Goal: Information Seeking & Learning: Learn about a topic

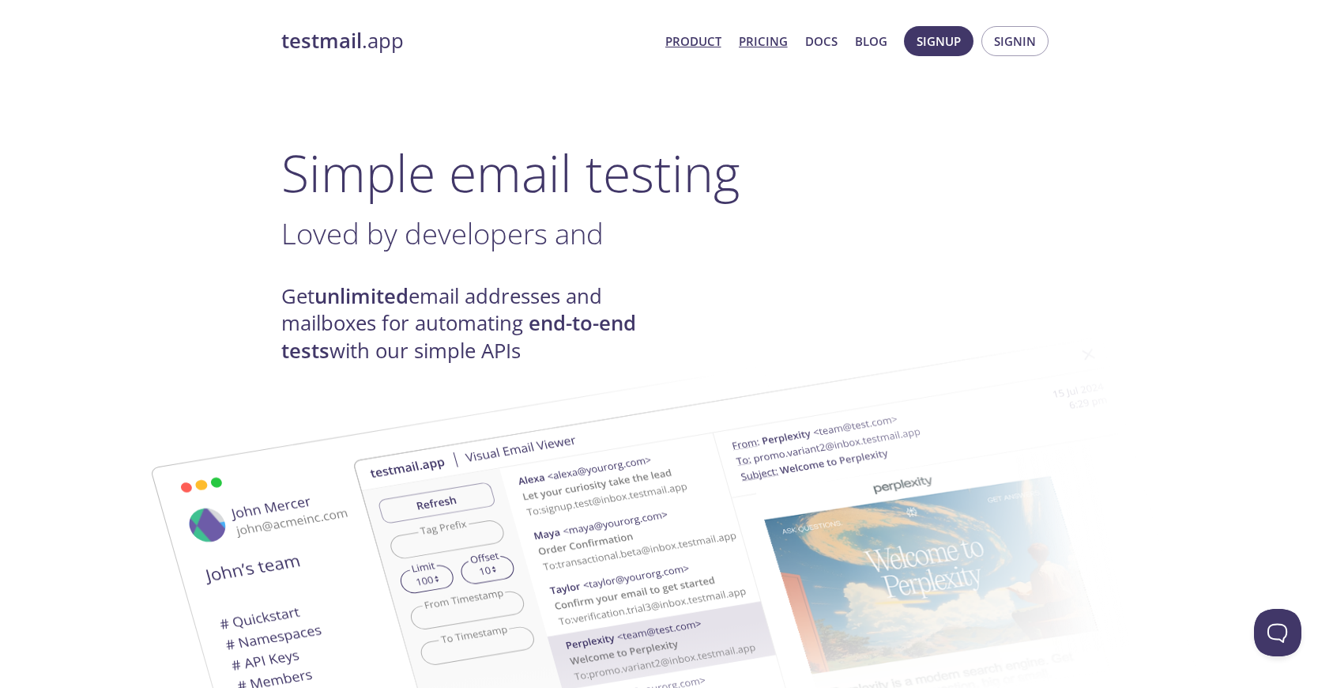
click at [771, 46] on link "Pricing" at bounding box center [763, 41] width 49 height 21
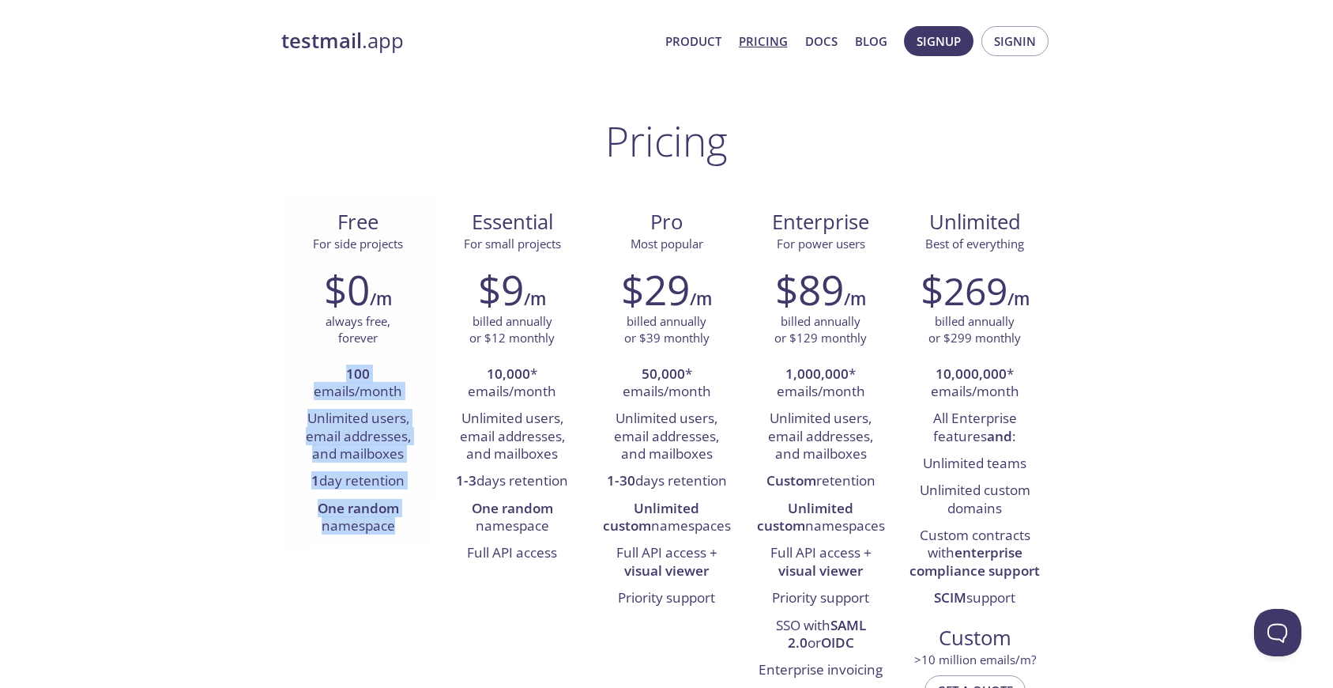
drag, startPoint x: 347, startPoint y: 423, endPoint x: 398, endPoint y: 519, distance: 109.2
click at [398, 518] on div "$0 /m always free, forever 100 emails/month Unlimited users, email addresses, a…" at bounding box center [358, 402] width 154 height 295
click at [327, 589] on div "Free For side projects $0 /m always free, forever 100 emails/month Unlimited us…" at bounding box center [666, 472] width 771 height 552
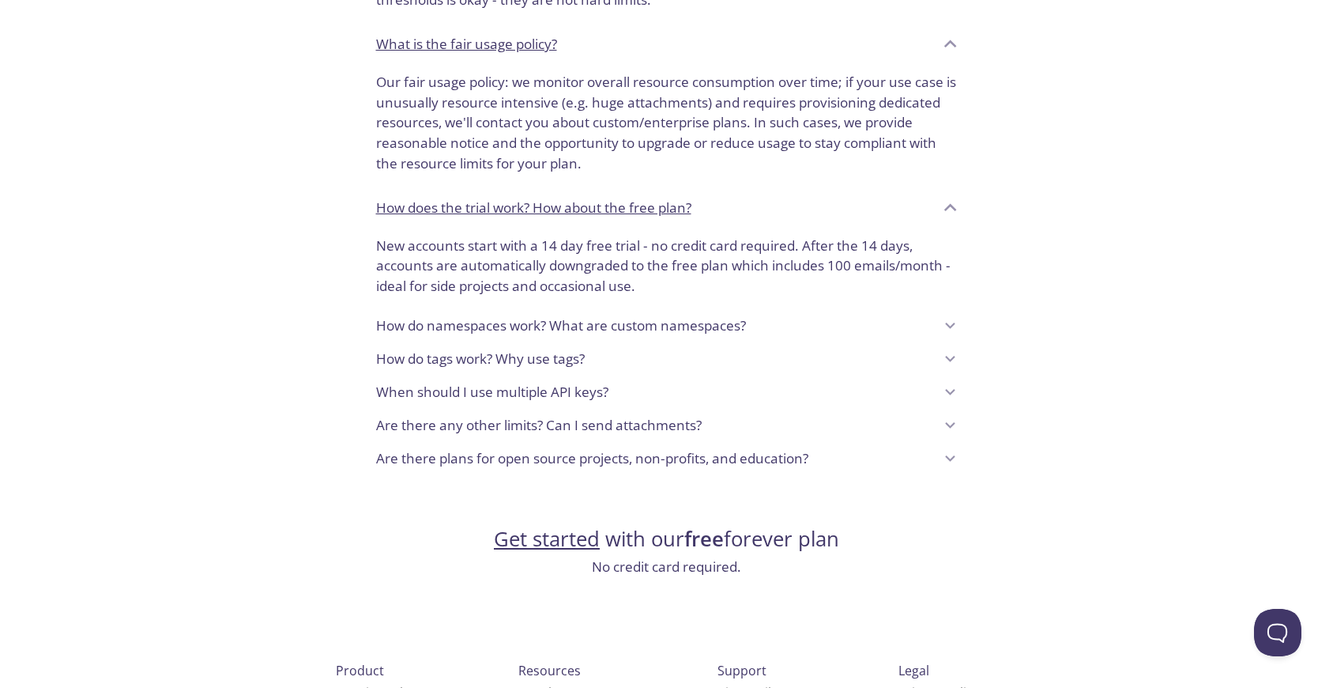
scroll to position [1156, 0]
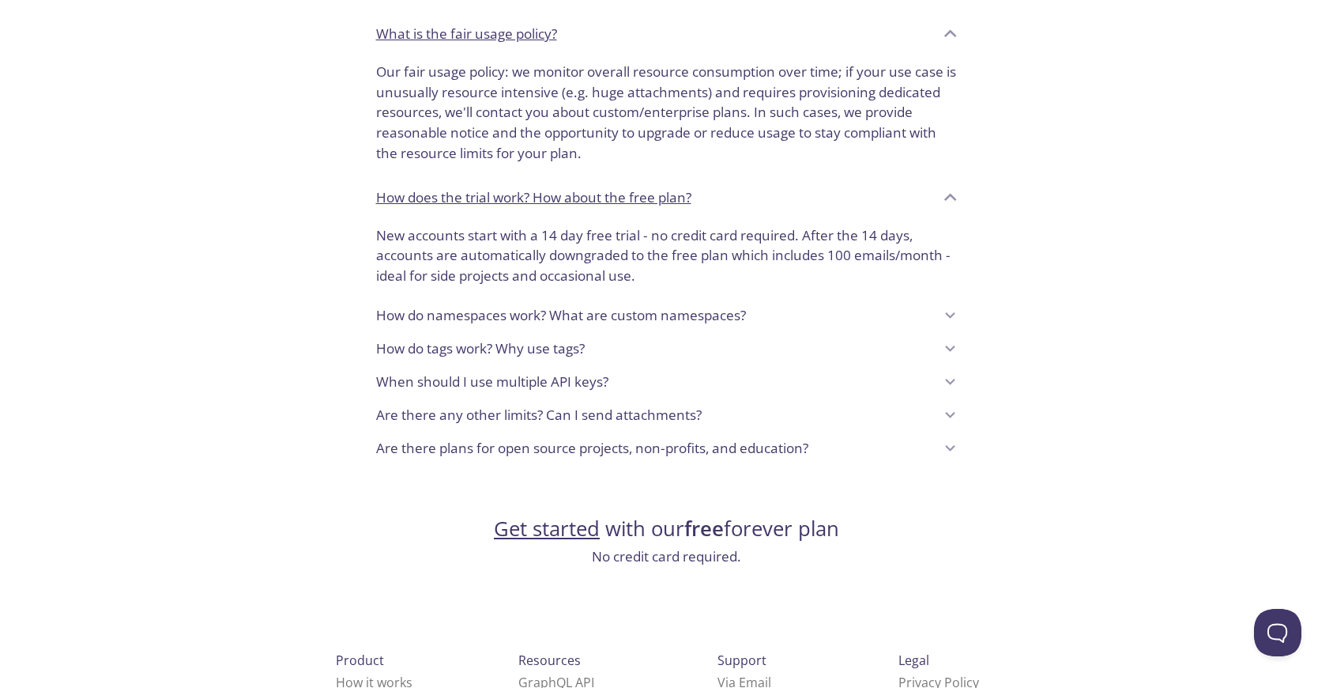
click at [631, 314] on p "How do namespaces work? What are custom namespaces?" at bounding box center [561, 315] width 370 height 21
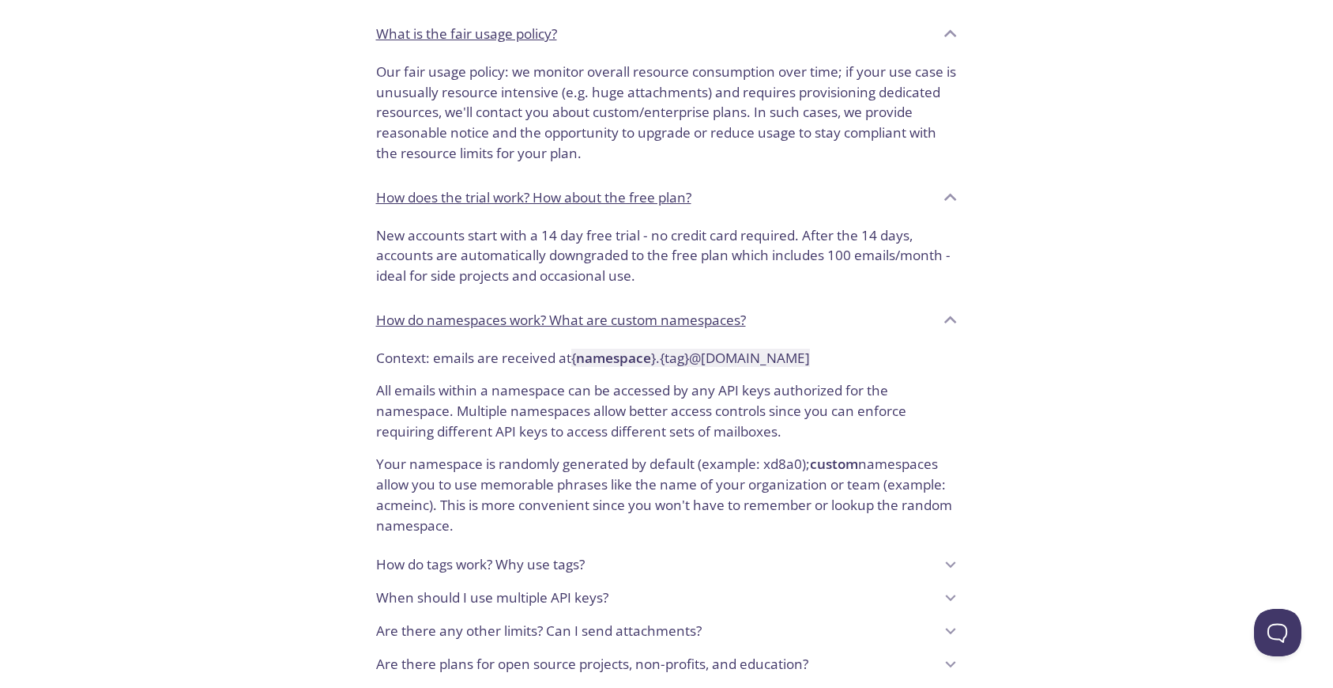
click at [631, 314] on p "How do namespaces work? What are custom namespaces?" at bounding box center [561, 320] width 370 height 21
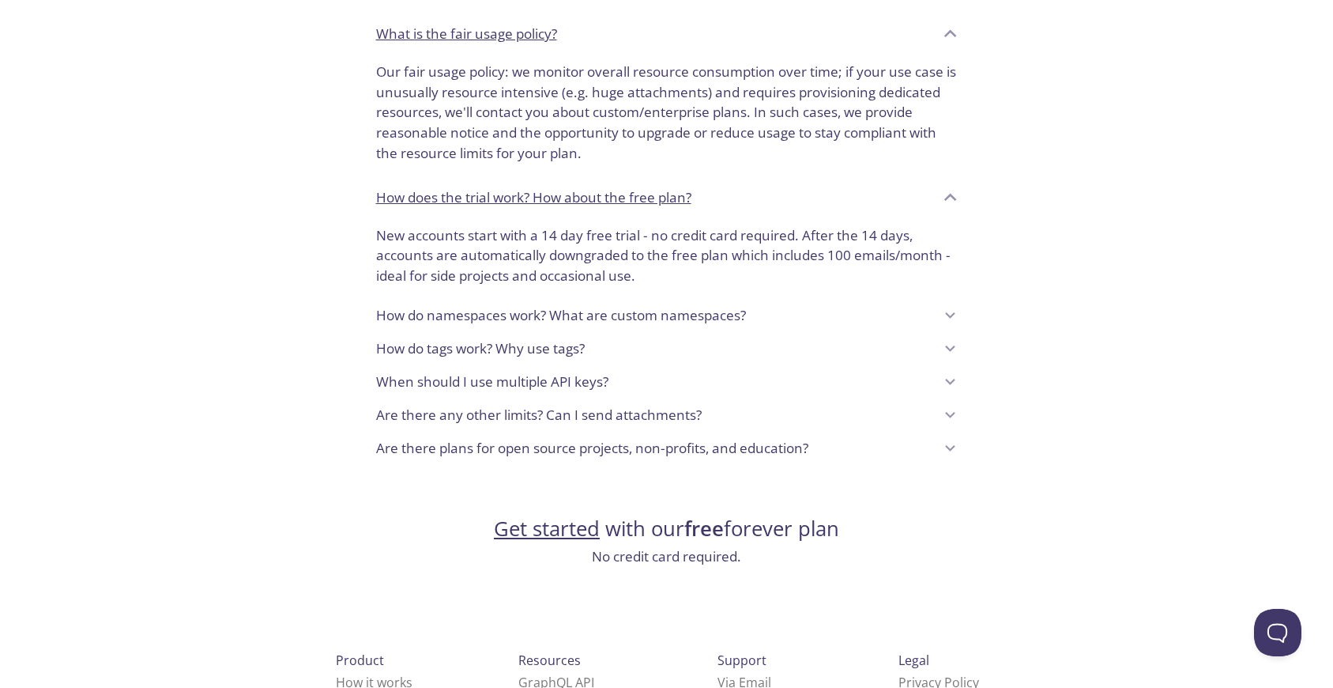
scroll to position [0, 0]
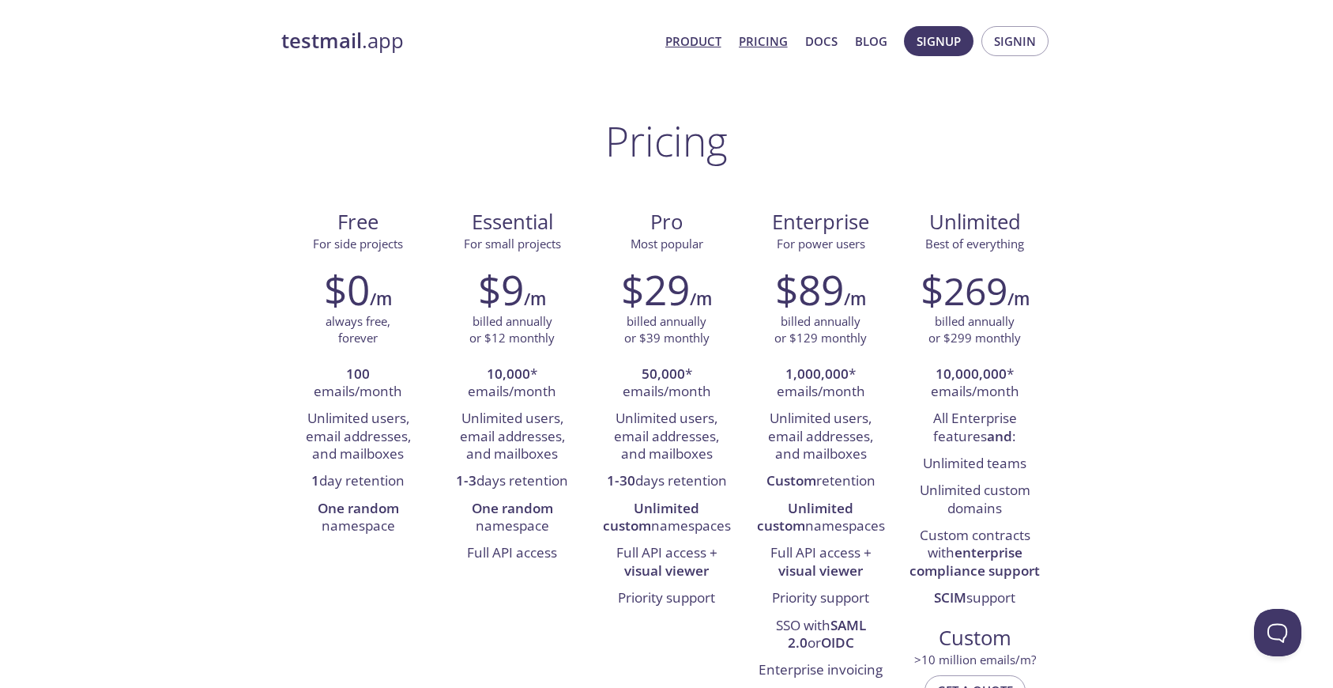
click at [680, 50] on link "Product" at bounding box center [693, 41] width 56 height 21
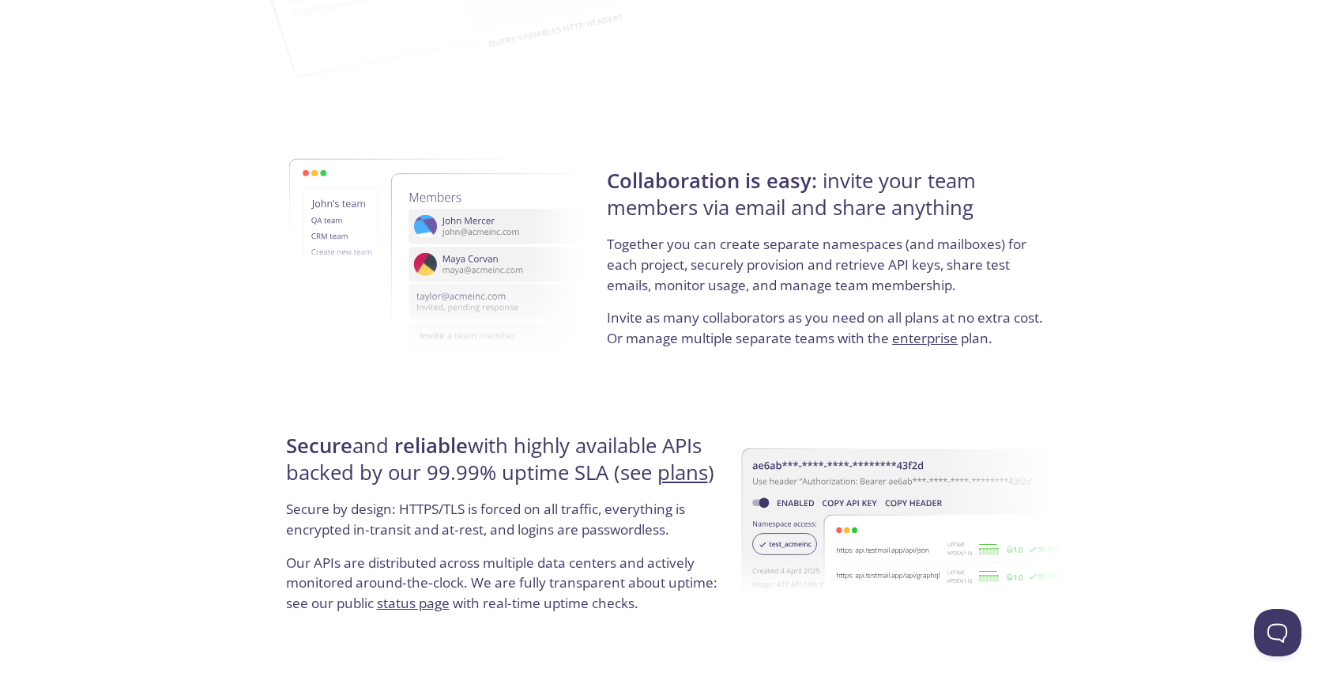
scroll to position [2927, 0]
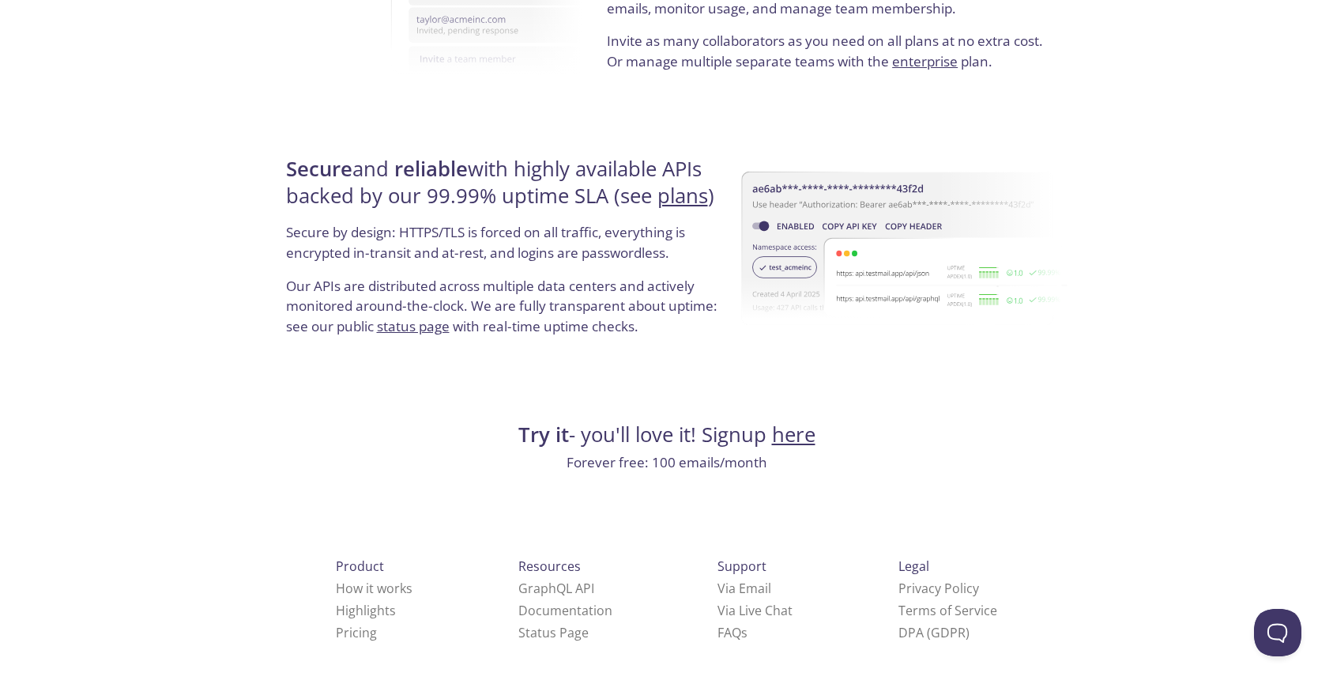
click at [831, 316] on img at bounding box center [904, 249] width 326 height 254
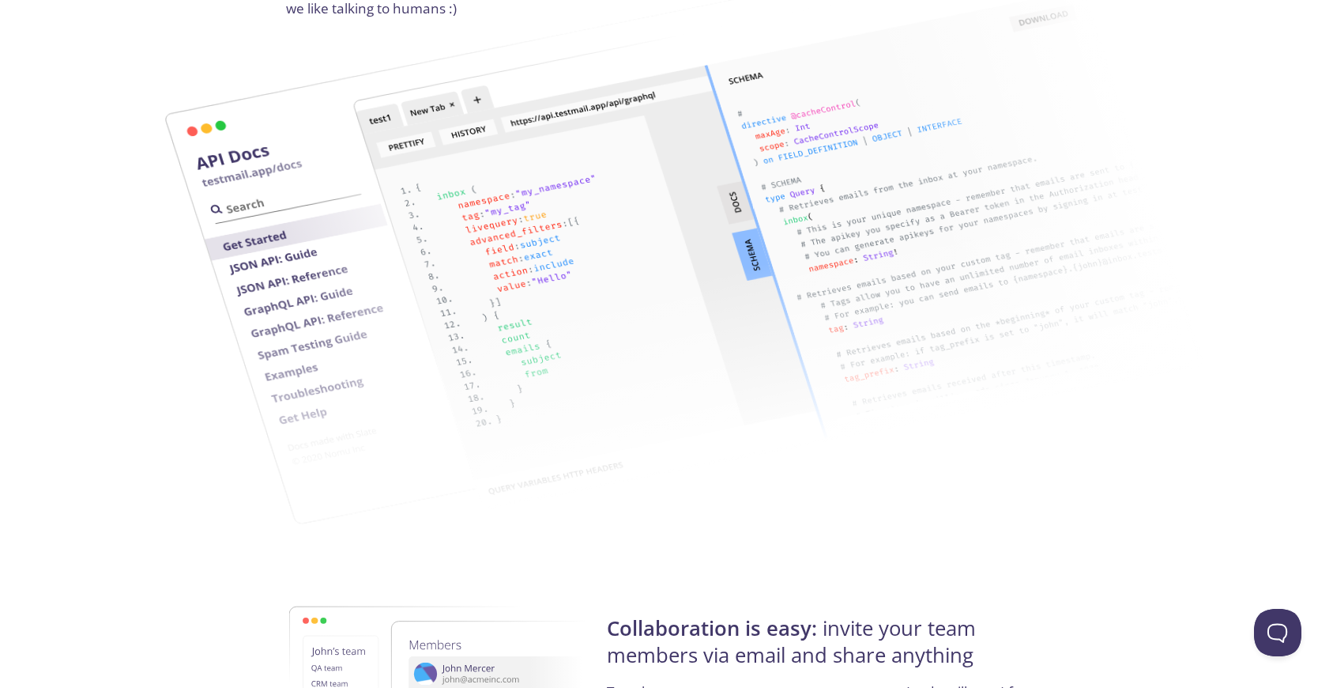
scroll to position [0, 0]
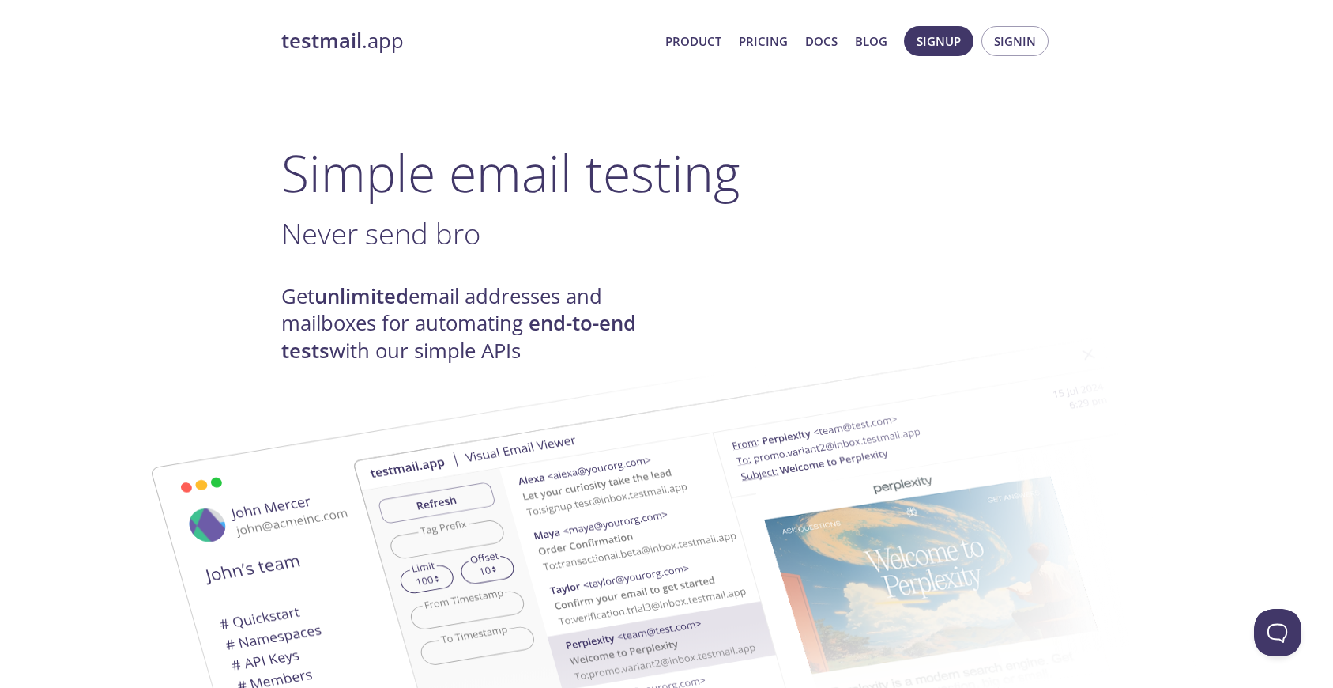
click at [818, 40] on link "Docs" at bounding box center [821, 41] width 32 height 21
